Goal: Complete application form: Complete application form

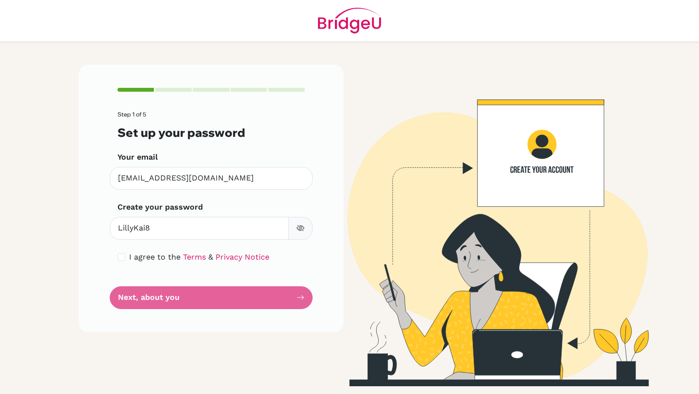
click at [122, 258] on input "checkbox" at bounding box center [122, 258] width 8 height 8
checkbox input "true"
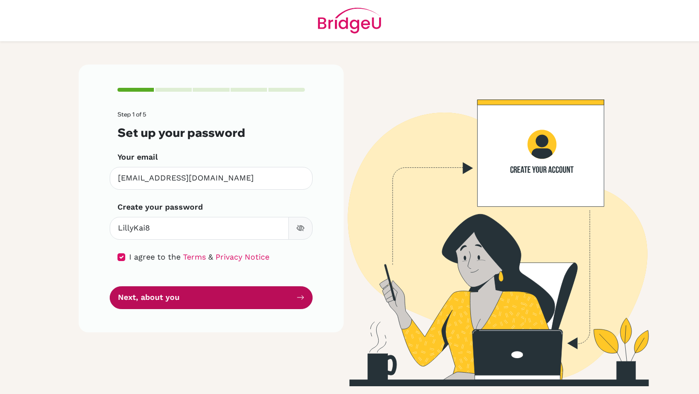
click at [205, 296] on button "Next, about you" at bounding box center [211, 298] width 203 height 23
click at [206, 296] on button "Next, about you" at bounding box center [211, 298] width 203 height 23
click at [214, 301] on button "Next, about you" at bounding box center [211, 298] width 203 height 23
click at [231, 305] on button "Next, about you" at bounding box center [211, 298] width 203 height 23
click at [237, 295] on button "Next, about you" at bounding box center [211, 298] width 203 height 23
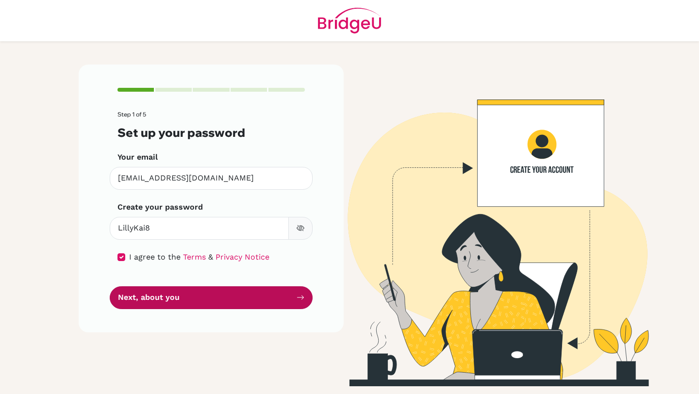
click at [237, 295] on button "Next, about you" at bounding box center [211, 298] width 203 height 23
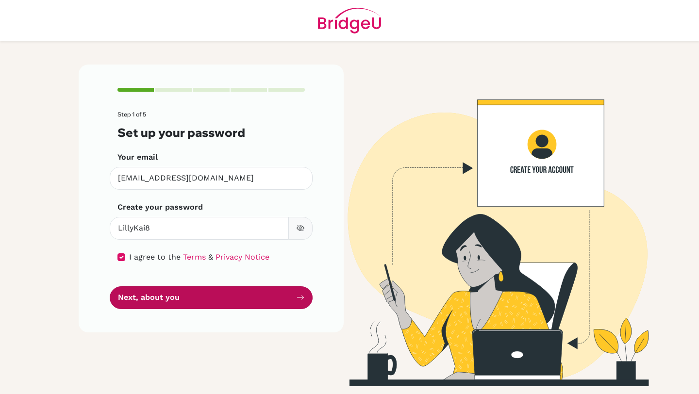
click at [237, 295] on button "Next, about you" at bounding box center [211, 298] width 203 height 23
click at [237, 296] on button "Next, about you" at bounding box center [211, 298] width 203 height 23
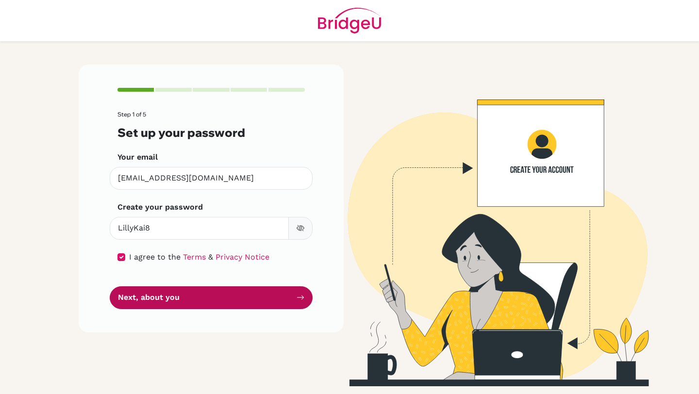
click at [237, 296] on button "Next, about you" at bounding box center [211, 298] width 203 height 23
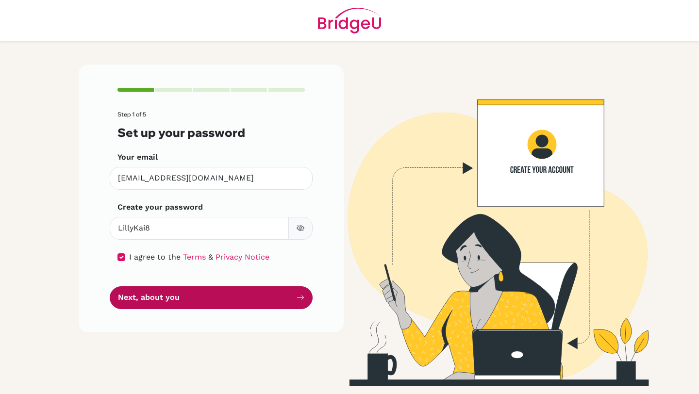
click at [237, 296] on button "Next, about you" at bounding box center [211, 298] width 203 height 23
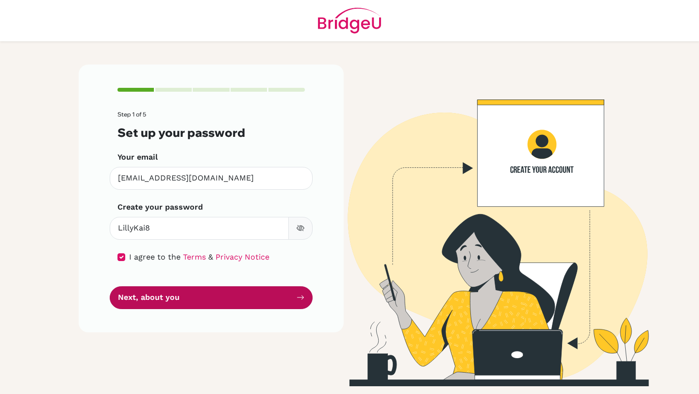
click at [237, 296] on button "Next, about you" at bounding box center [211, 298] width 203 height 23
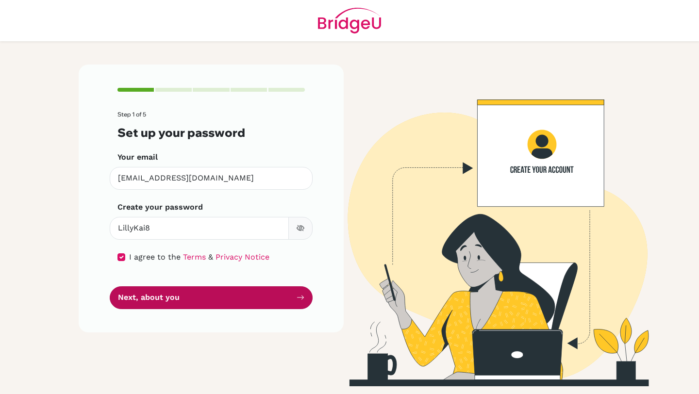
click at [237, 296] on button "Next, about you" at bounding box center [211, 298] width 203 height 23
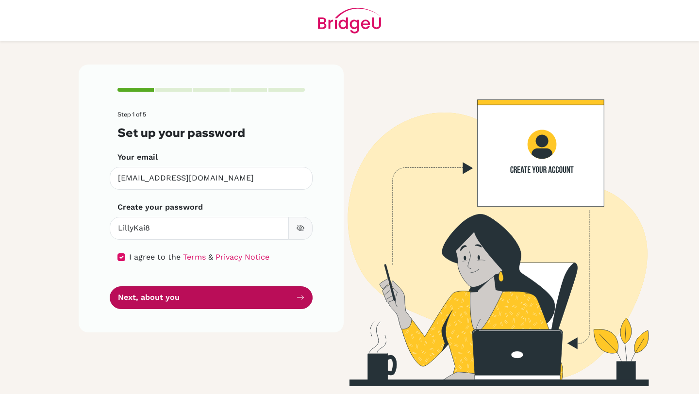
click at [237, 296] on button "Next, about you" at bounding box center [211, 298] width 203 height 23
click at [186, 297] on button "Next, about you" at bounding box center [211, 298] width 203 height 23
click at [182, 295] on button "Next, about you" at bounding box center [211, 298] width 203 height 23
click at [183, 295] on button "Next, about you" at bounding box center [211, 298] width 203 height 23
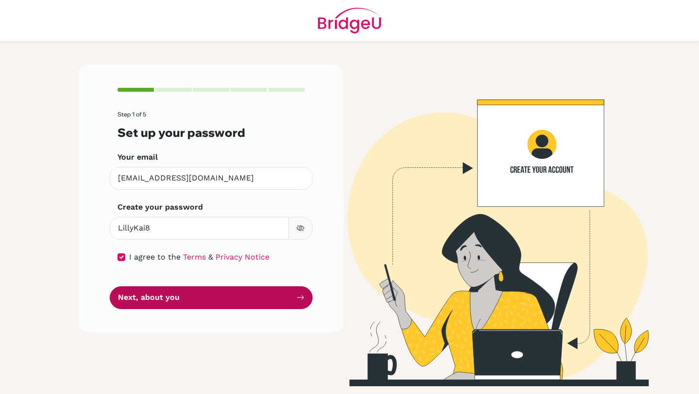
click at [183, 295] on button "Next, about you" at bounding box center [211, 298] width 203 height 23
click at [183, 296] on button "Next, about you" at bounding box center [211, 298] width 203 height 23
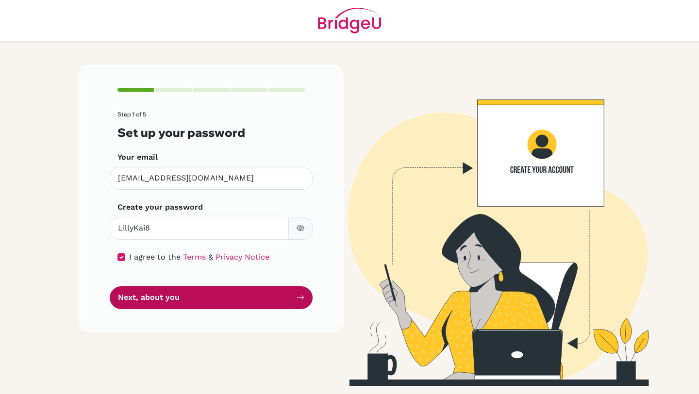
click at [183, 296] on button "Next, about you" at bounding box center [211, 298] width 203 height 23
click at [183, 297] on button "Next, about you" at bounding box center [211, 298] width 203 height 23
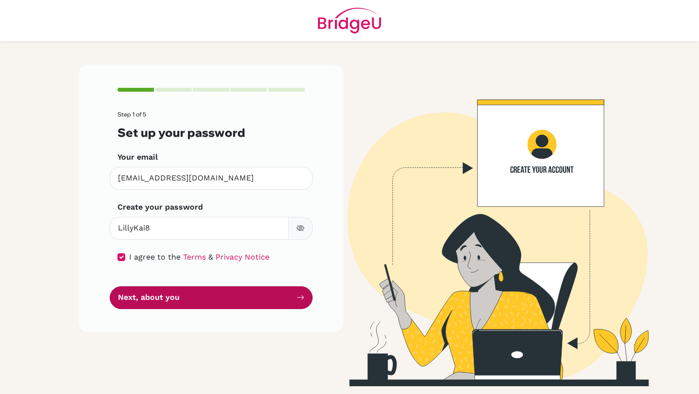
click at [183, 297] on button "Next, about you" at bounding box center [211, 298] width 203 height 23
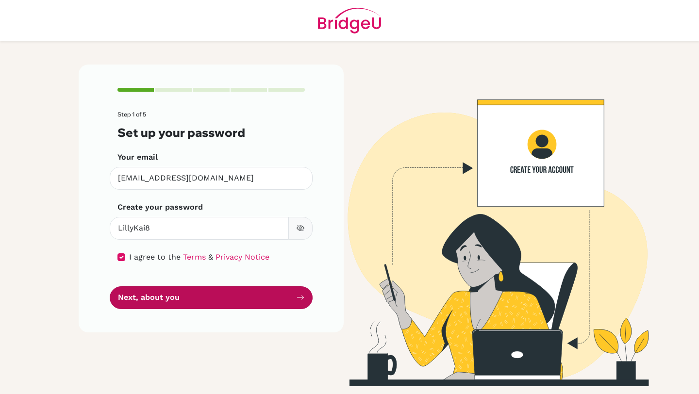
click at [183, 297] on button "Next, about you" at bounding box center [211, 298] width 203 height 23
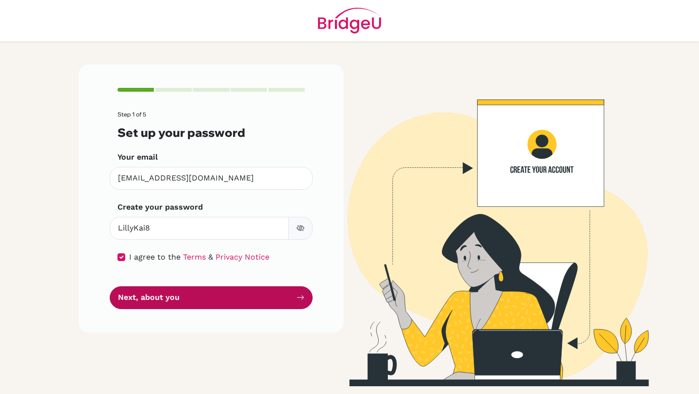
click at [183, 297] on button "Next, about you" at bounding box center [211, 298] width 203 height 23
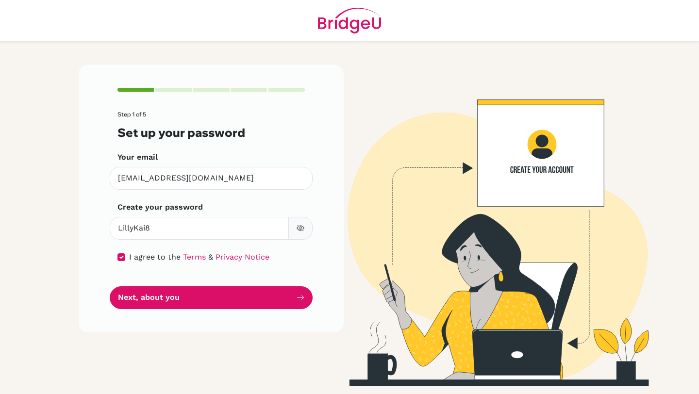
click at [305, 226] on button "button" at bounding box center [300, 228] width 24 height 23
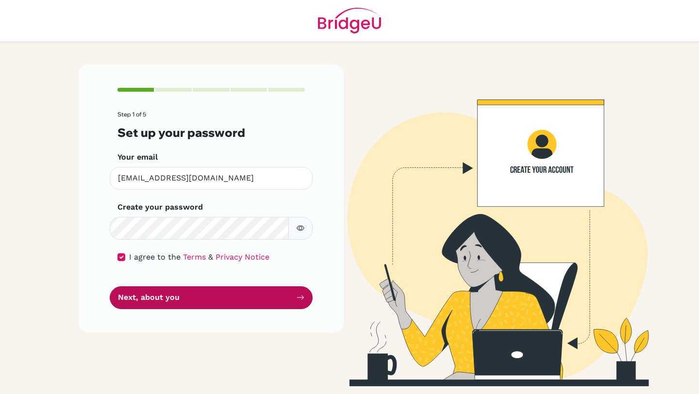
click at [244, 302] on button "Next, about you" at bounding box center [211, 298] width 203 height 23
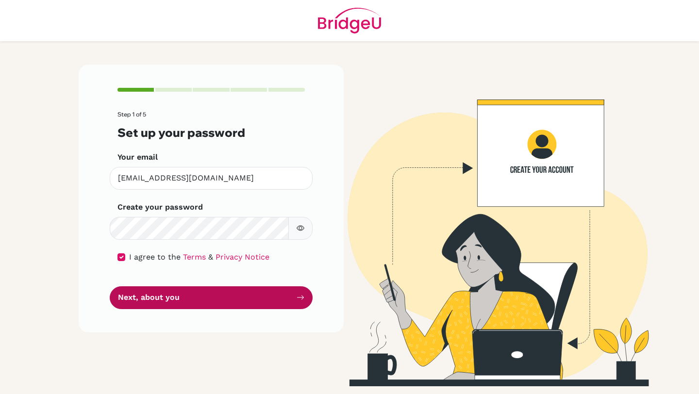
click at [244, 302] on button "Next, about you" at bounding box center [211, 298] width 203 height 23
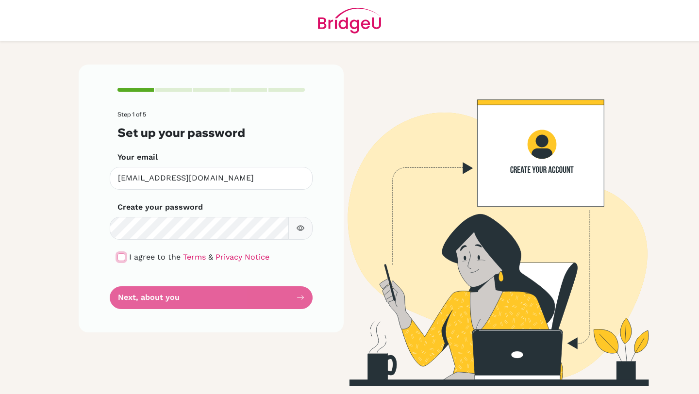
click at [121, 254] on input "checkbox" at bounding box center [122, 258] width 8 height 8
checkbox input "true"
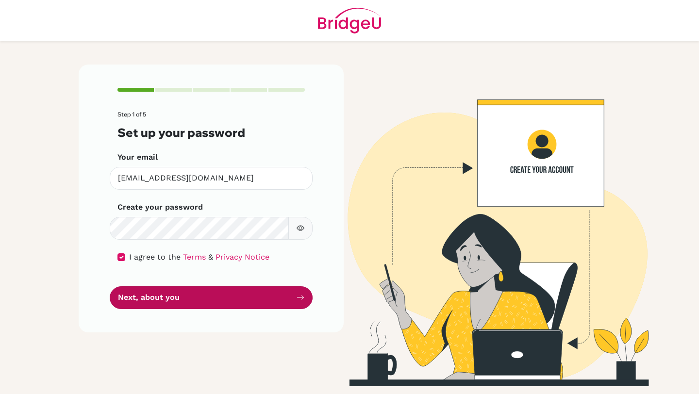
click at [179, 299] on button "Next, about you" at bounding box center [211, 298] width 203 height 23
click at [238, 304] on button "Next, about you" at bounding box center [211, 298] width 203 height 23
